Goal: Information Seeking & Learning: Learn about a topic

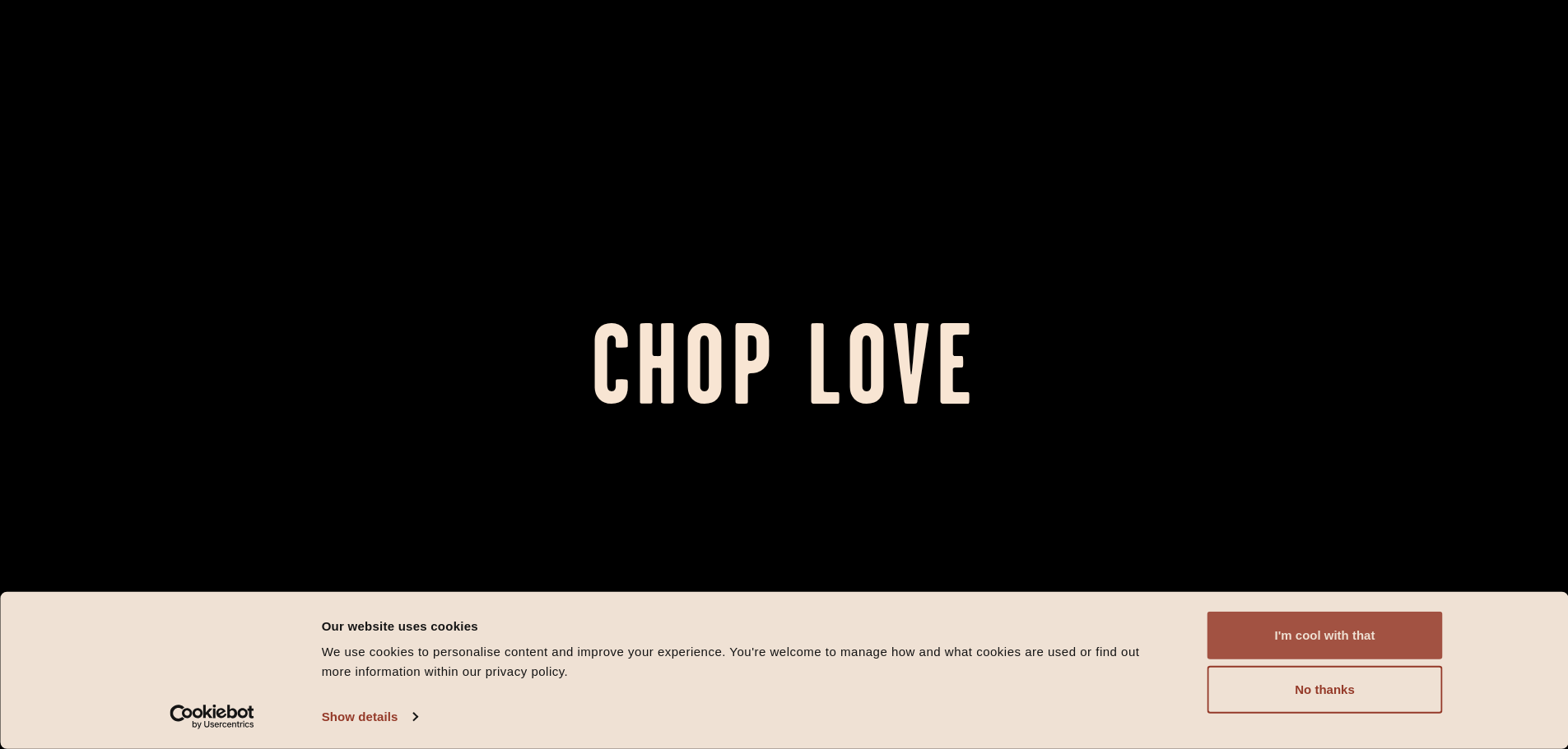
click at [1320, 647] on button "I'm cool with that" at bounding box center [1324, 636] width 235 height 48
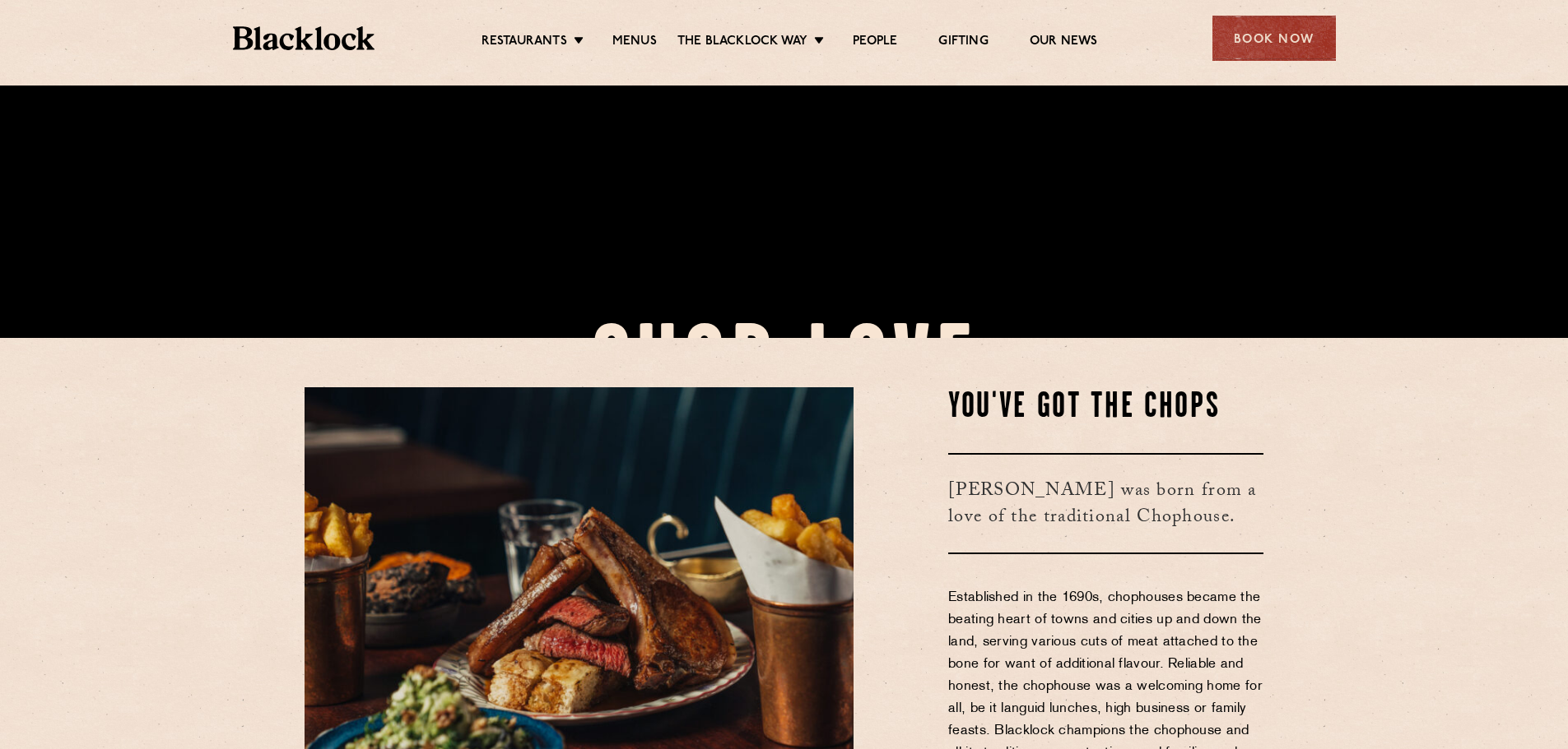
scroll to position [740, 0]
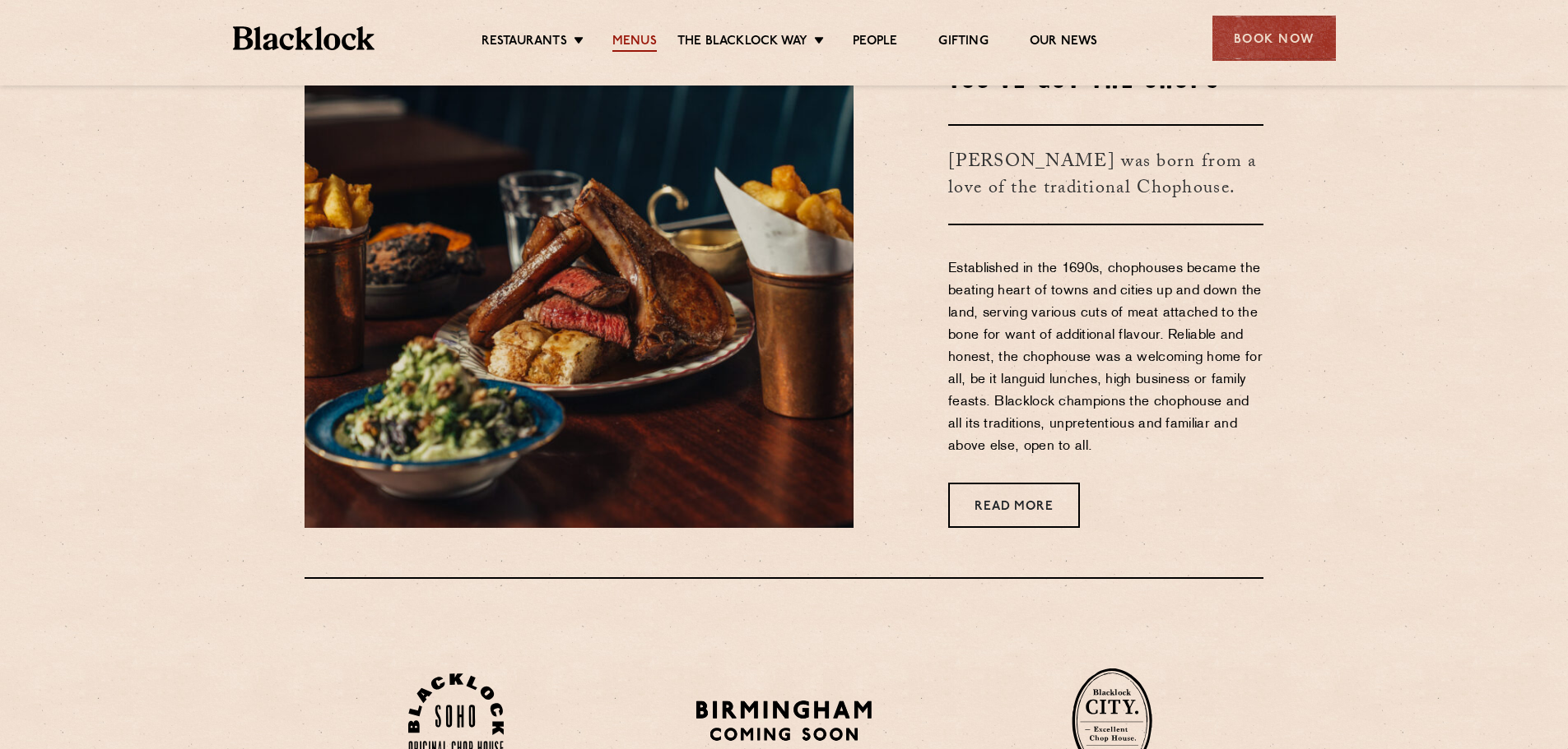
click at [634, 36] on link "Menus" at bounding box center [634, 43] width 45 height 18
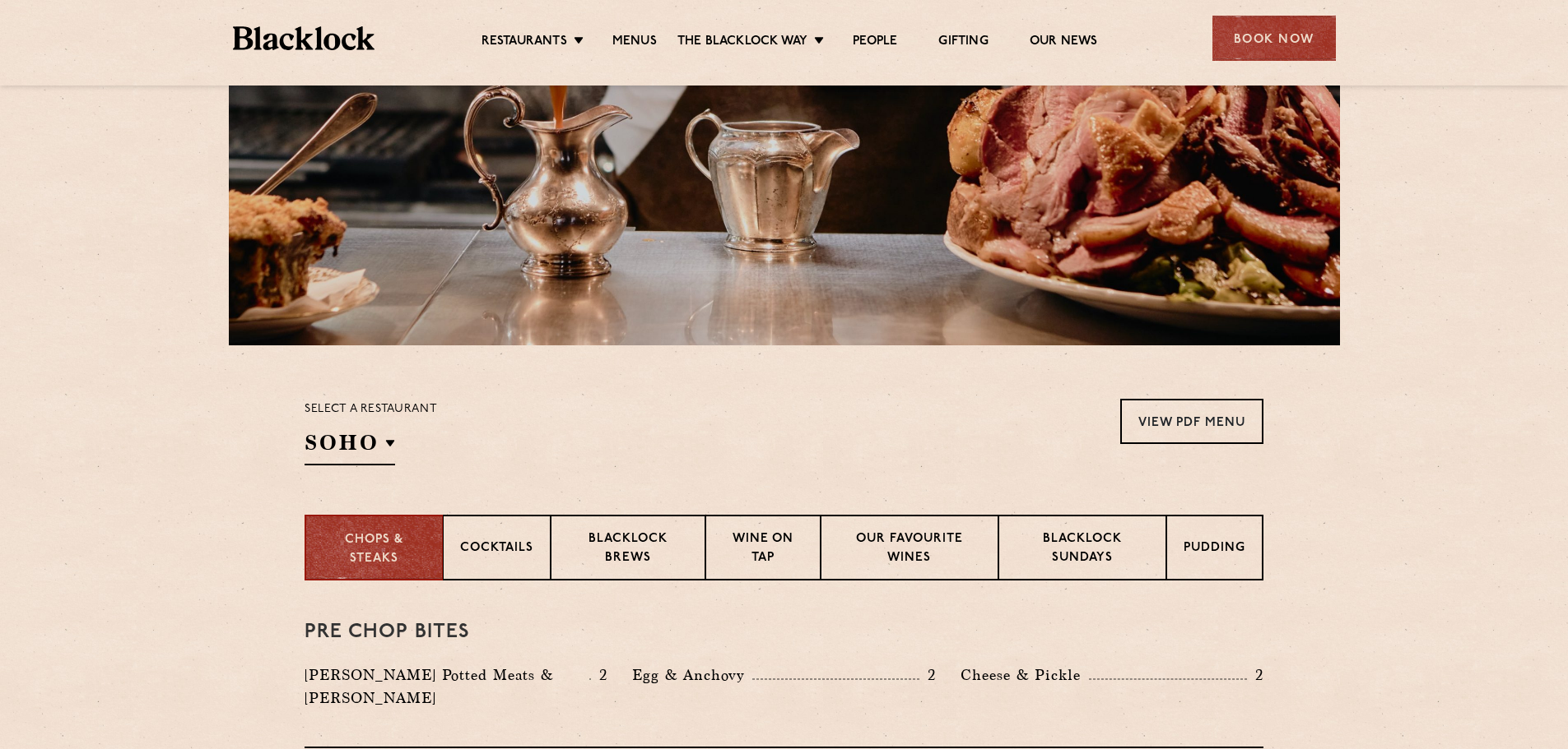
scroll to position [411, 0]
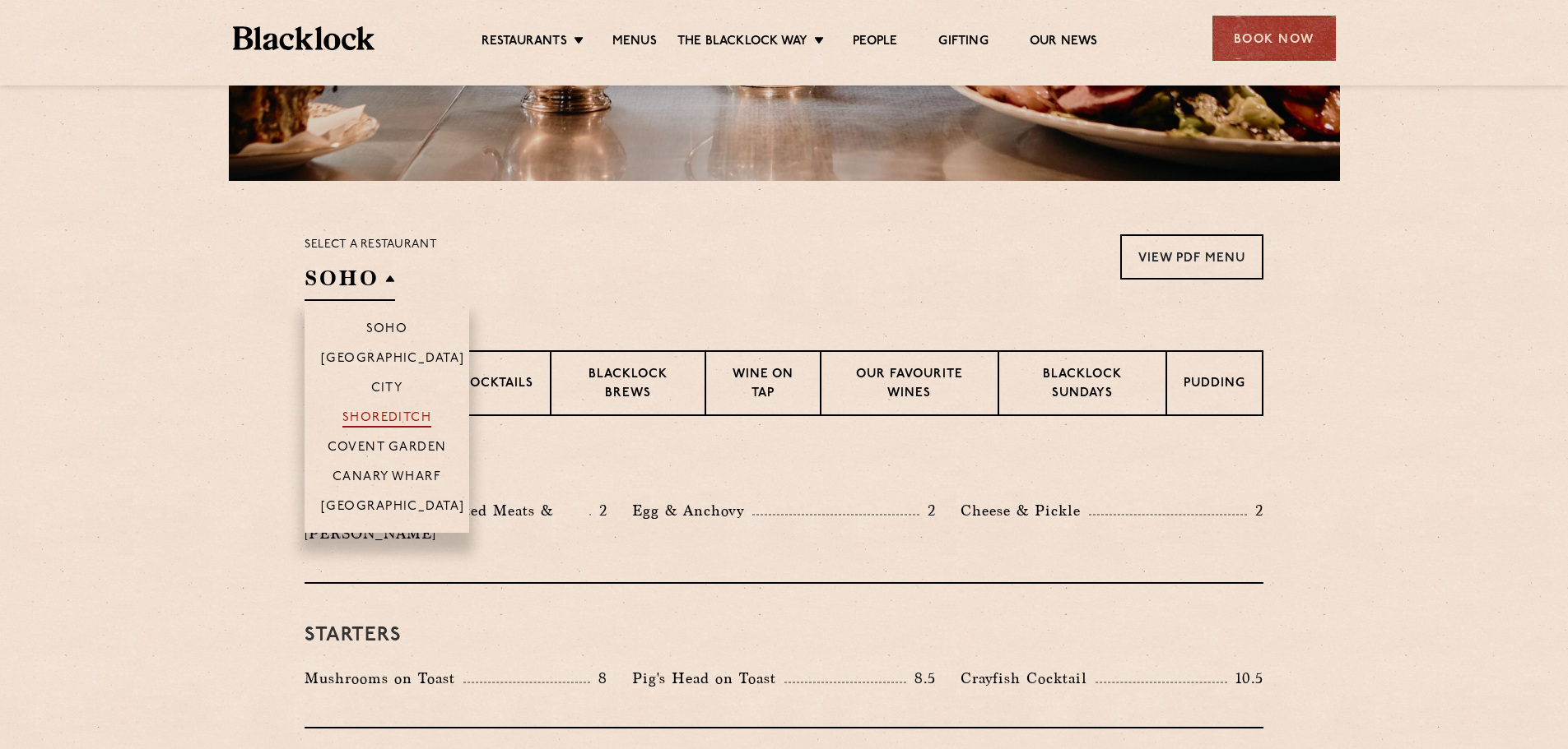
click at [388, 418] on p "Shoreditch" at bounding box center [387, 419] width 90 height 17
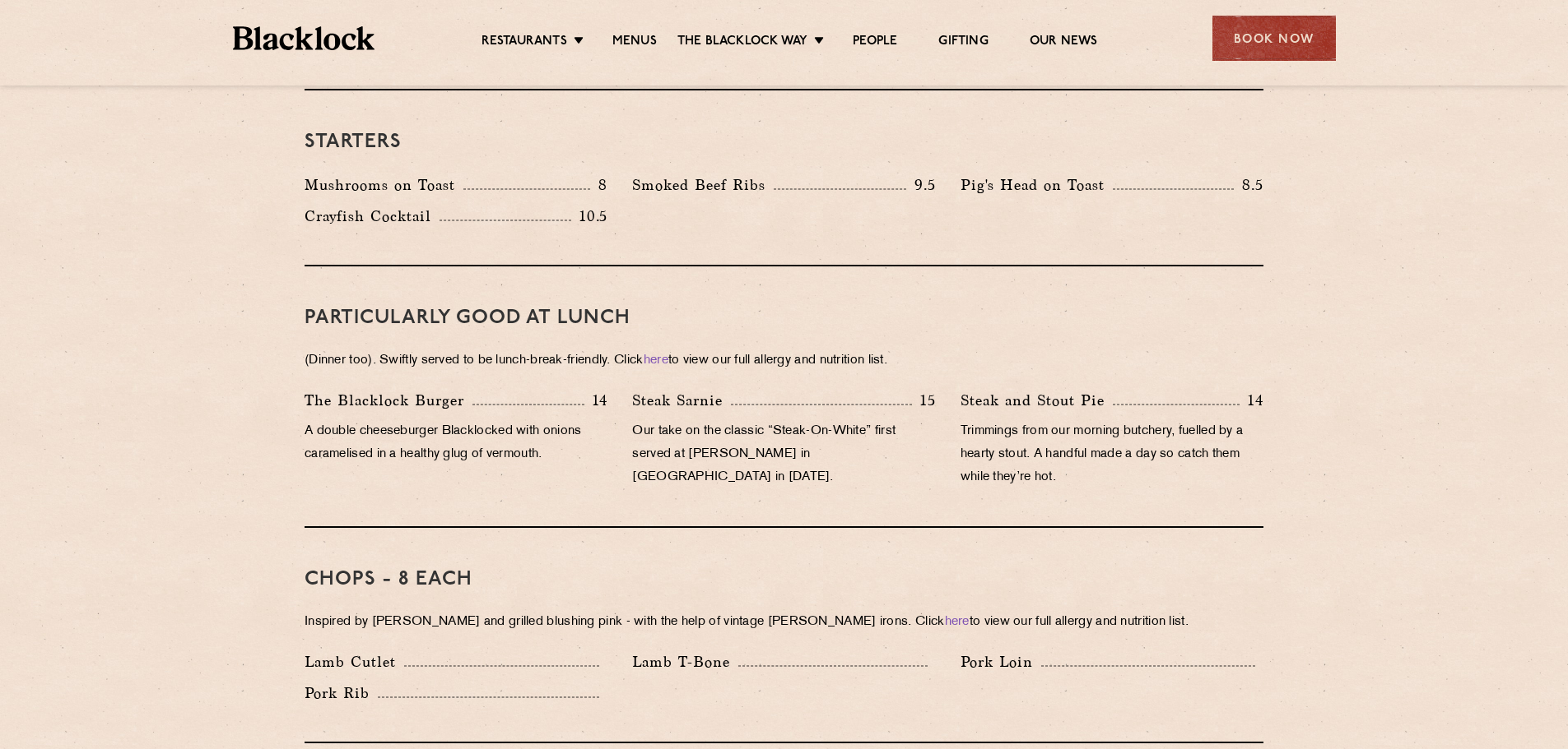
scroll to position [987, 0]
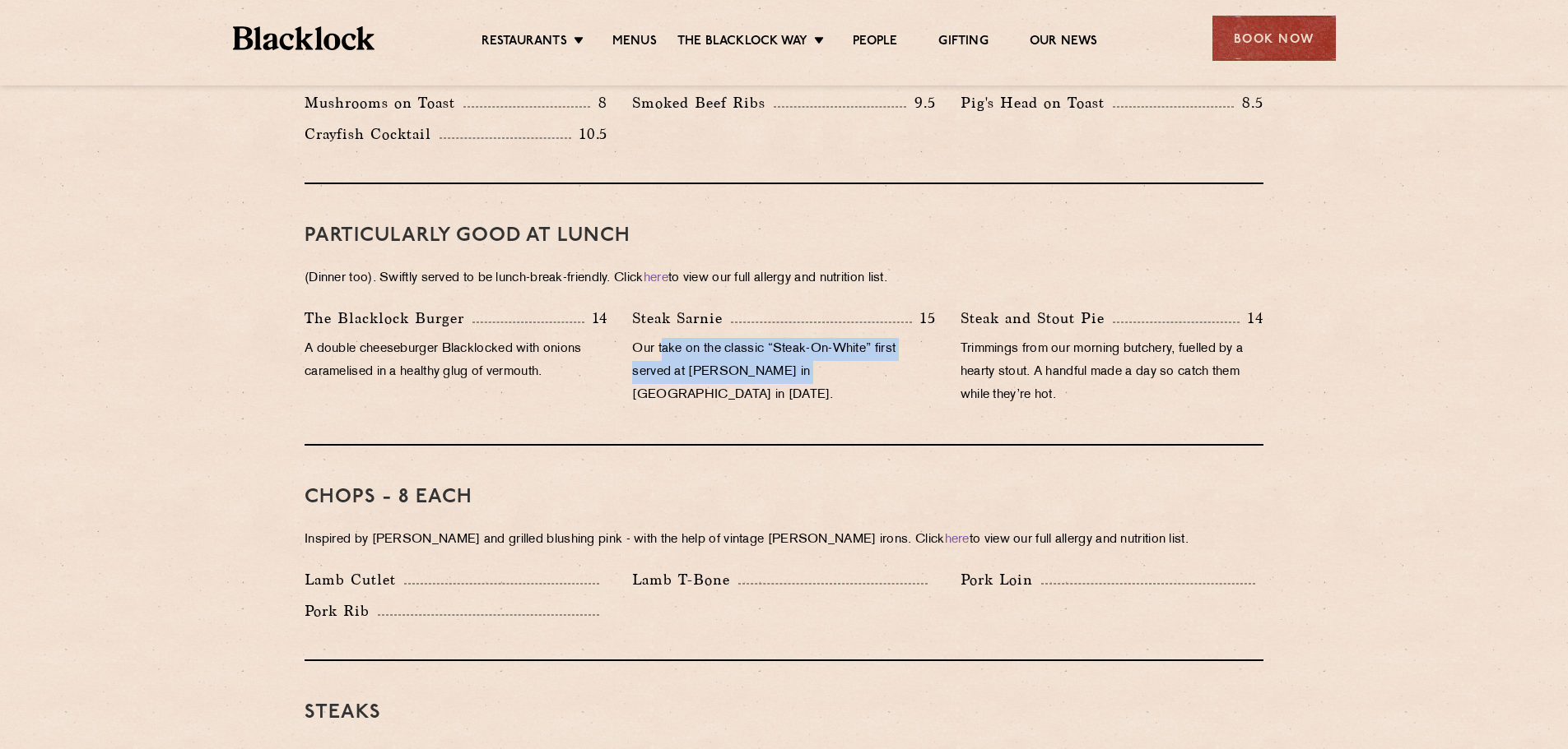
drag, startPoint x: 662, startPoint y: 331, endPoint x: 798, endPoint y: 366, distance: 140.4
click at [793, 361] on p "Our take on the classic “Steak-On-White” first served at [PERSON_NAME] in [GEOG…" at bounding box center [784, 373] width 303 height 69
click at [802, 371] on div "Steak Sarnie 15 Our take on the classic “Steak-On-White” first served at [PERSO…" at bounding box center [783, 362] width 327 height 109
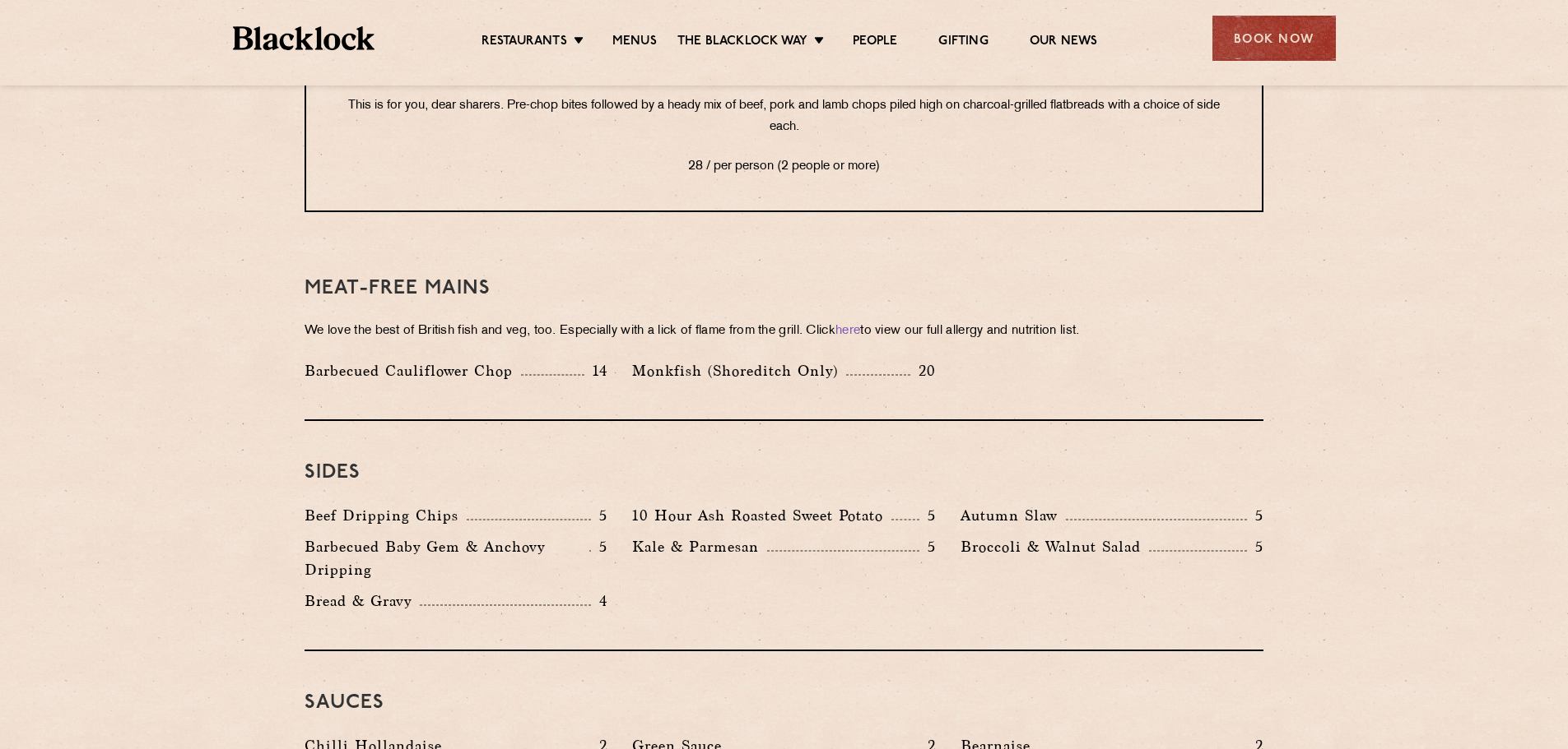
scroll to position [2303, 0]
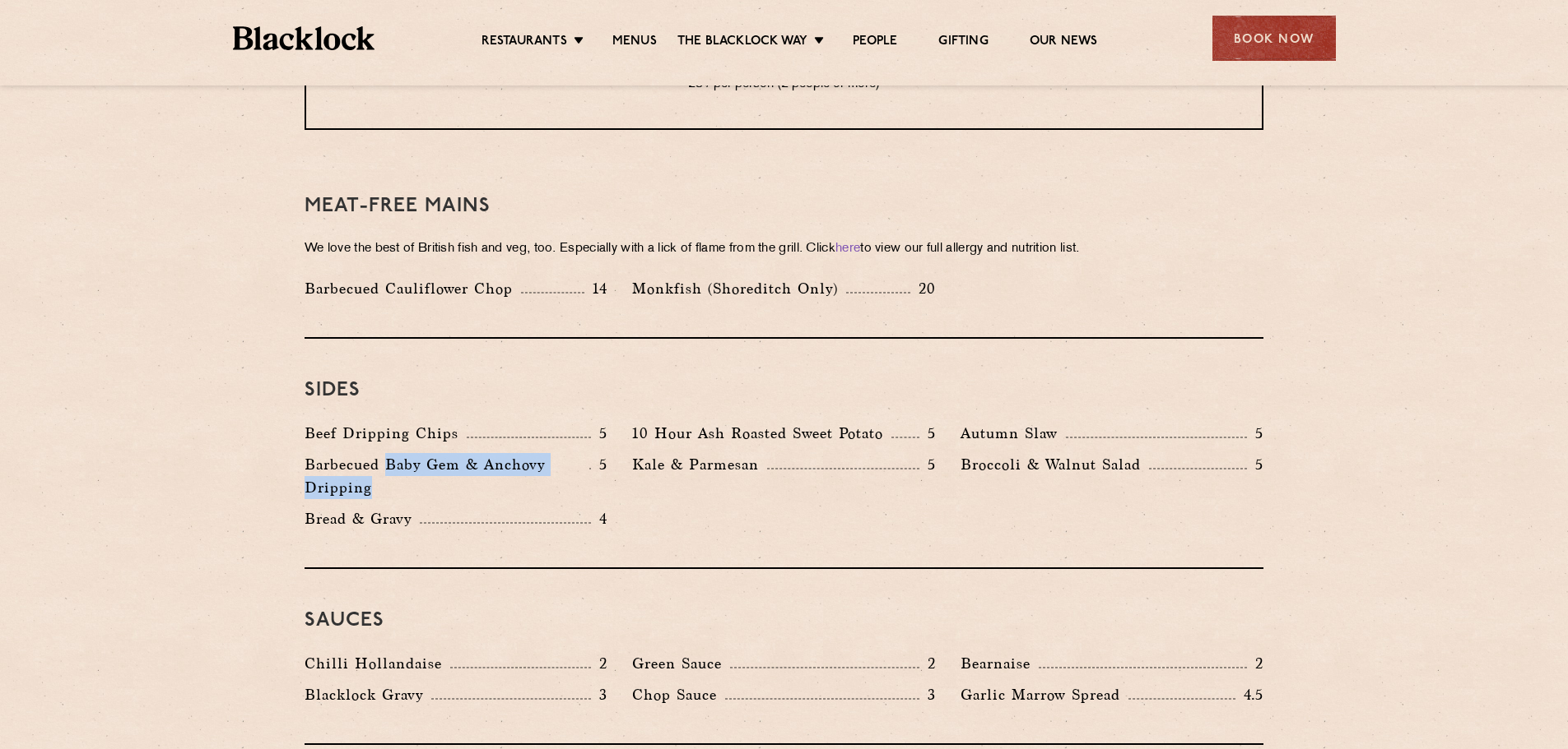
drag, startPoint x: 389, startPoint y: 418, endPoint x: 468, endPoint y: 444, distance: 83.2
click at [468, 453] on p "Barbecued Baby Gem & Anchovy Dripping" at bounding box center [446, 476] width 284 height 46
click at [469, 453] on p "Barbecued Baby Gem & Anchovy Dripping" at bounding box center [446, 476] width 284 height 46
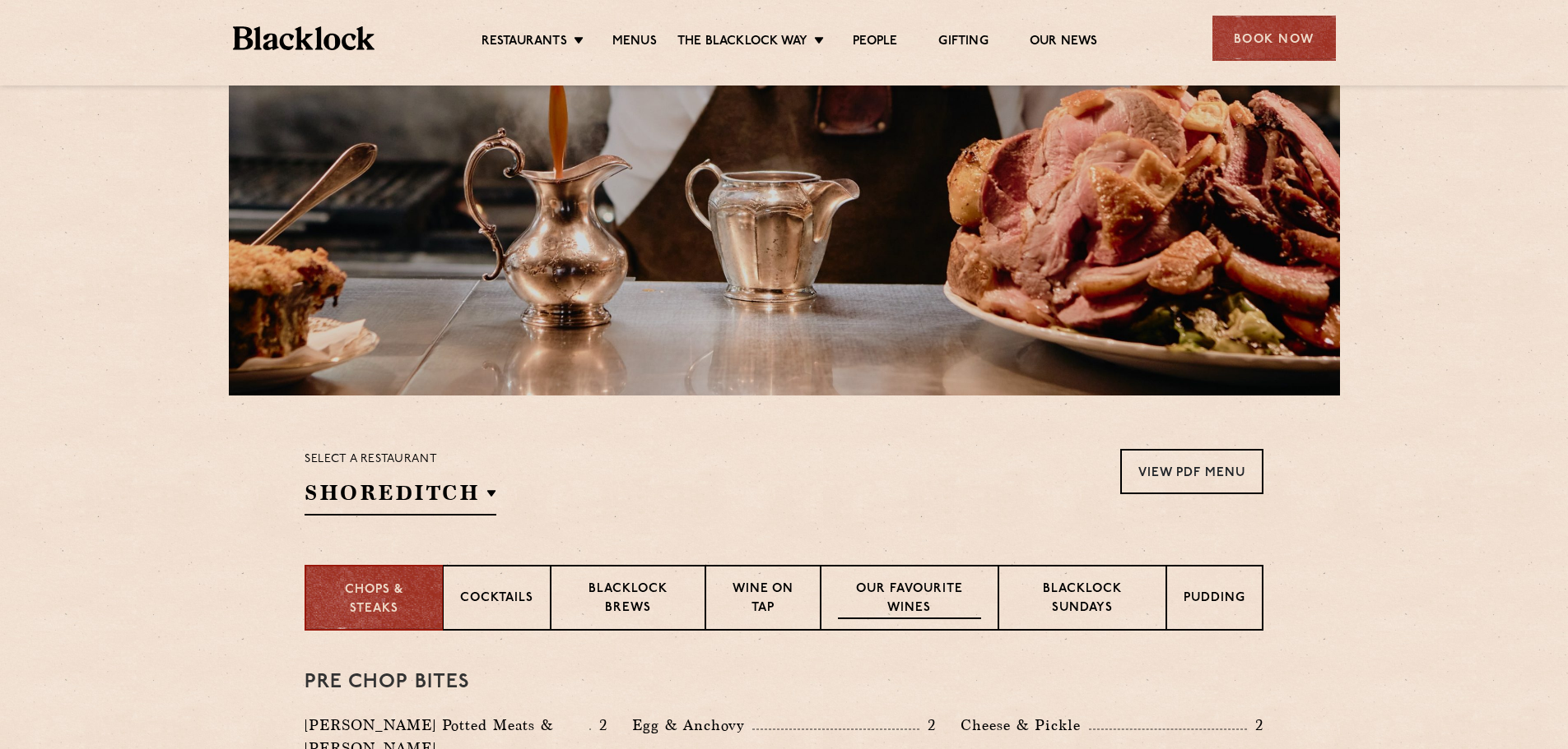
scroll to position [526, 0]
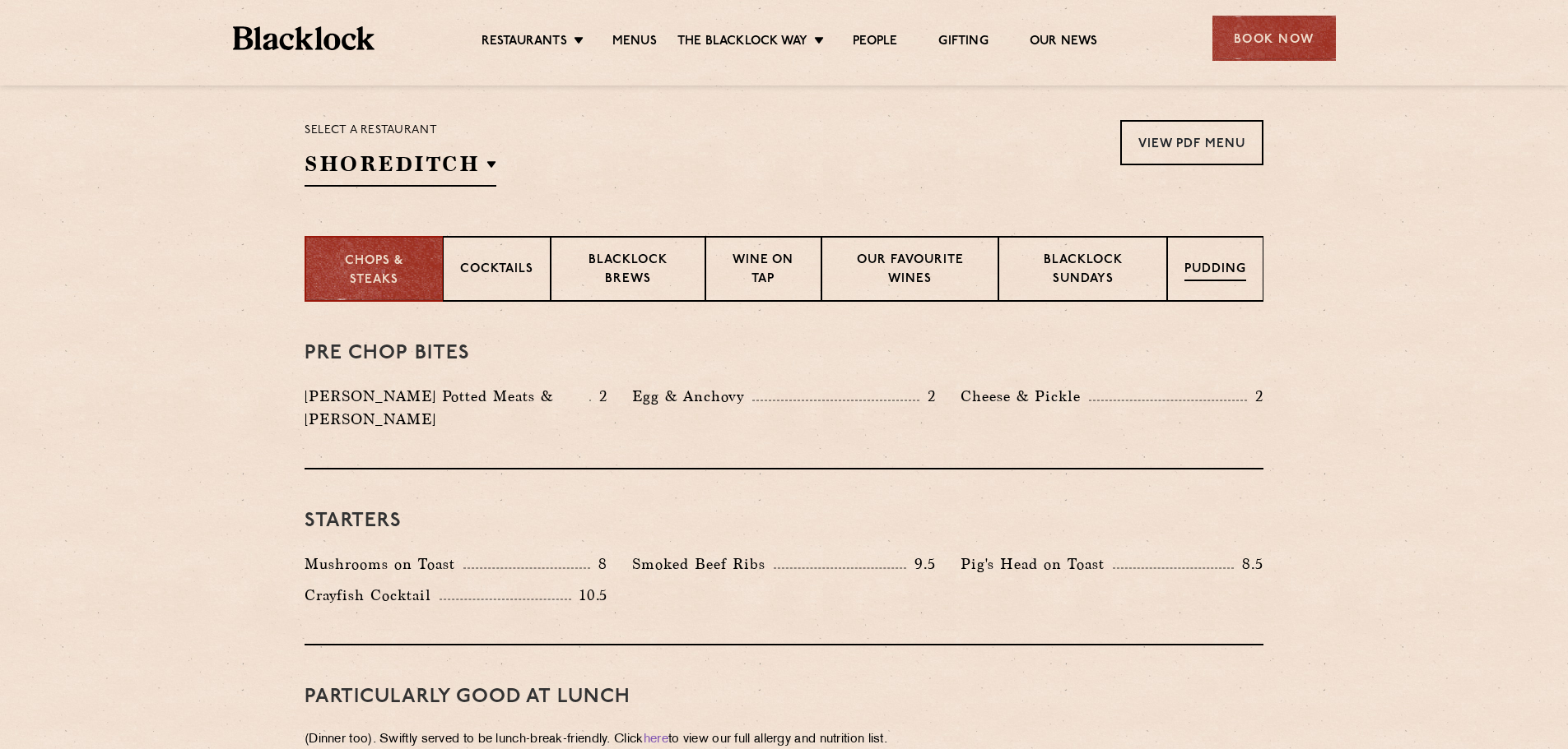
click at [1220, 273] on p "Pudding" at bounding box center [1215, 270] width 61 height 21
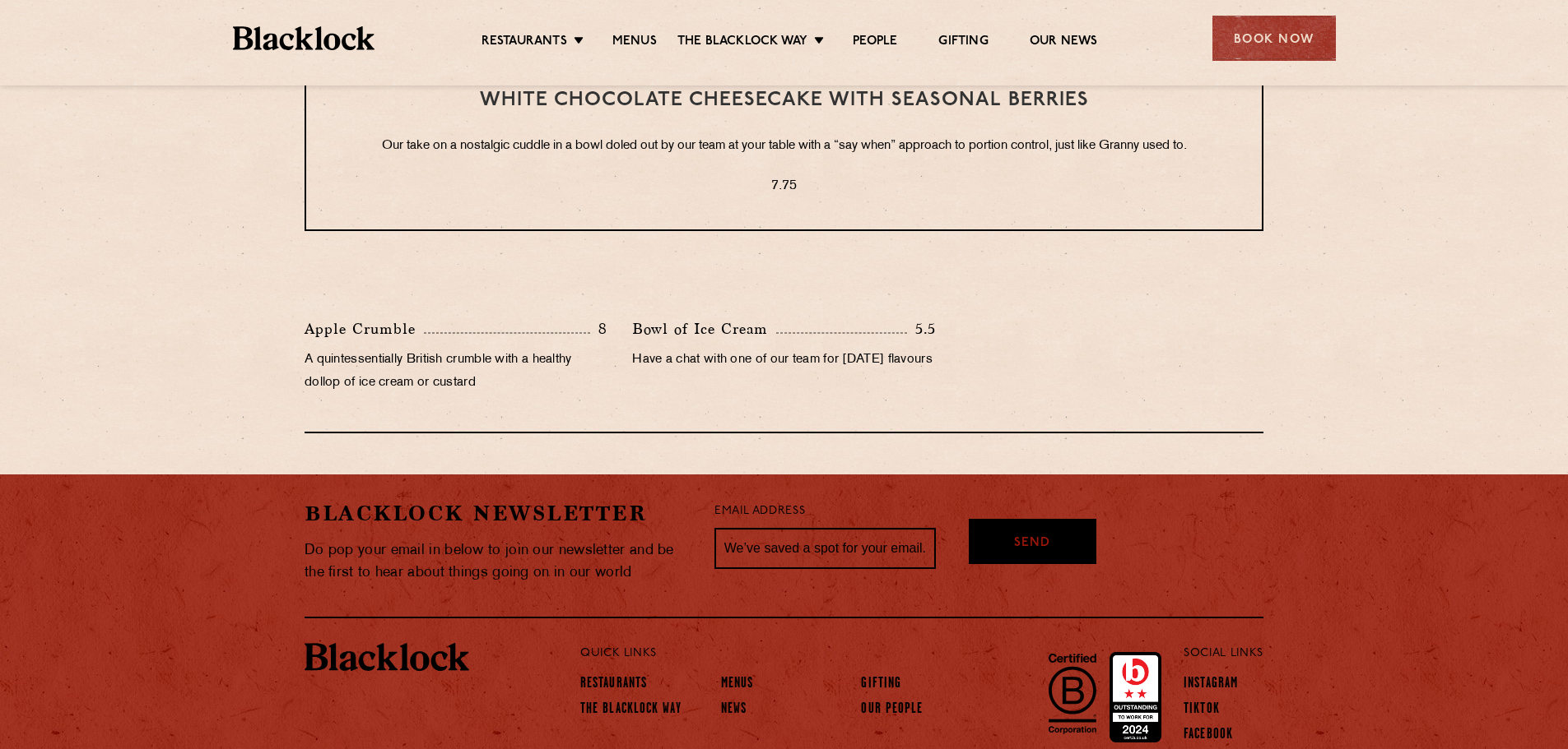
scroll to position [691, 0]
